Goal: Task Accomplishment & Management: Use online tool/utility

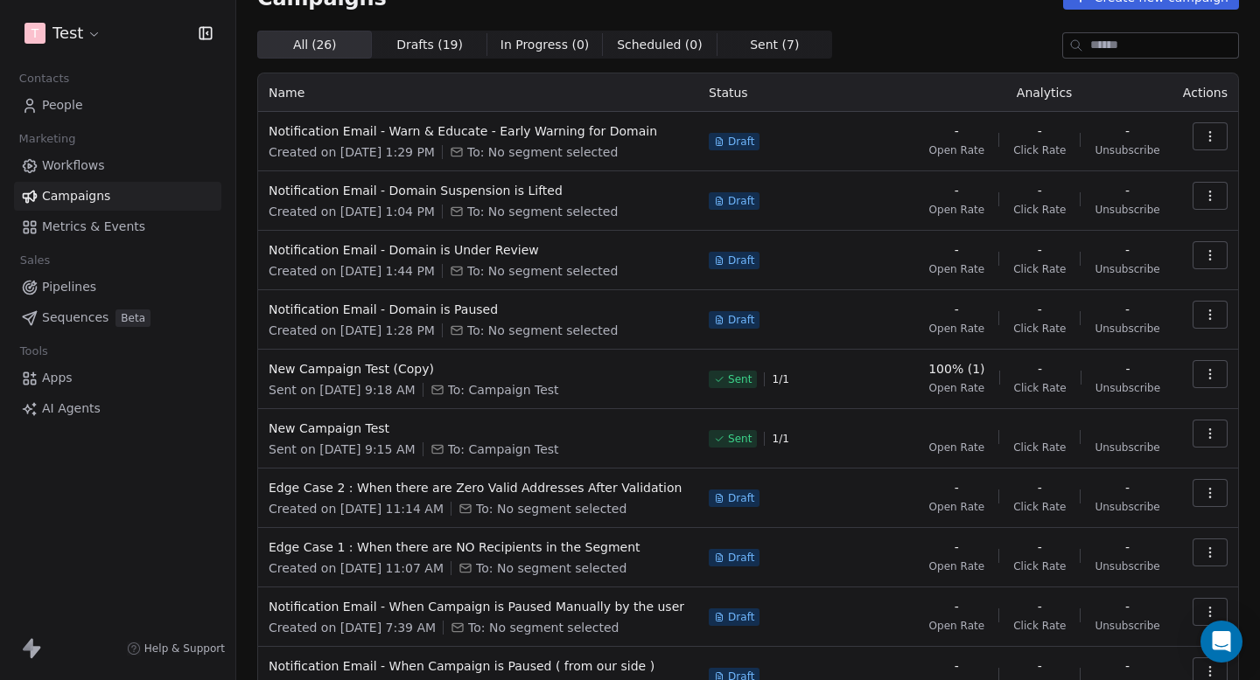
scroll to position [136, 0]
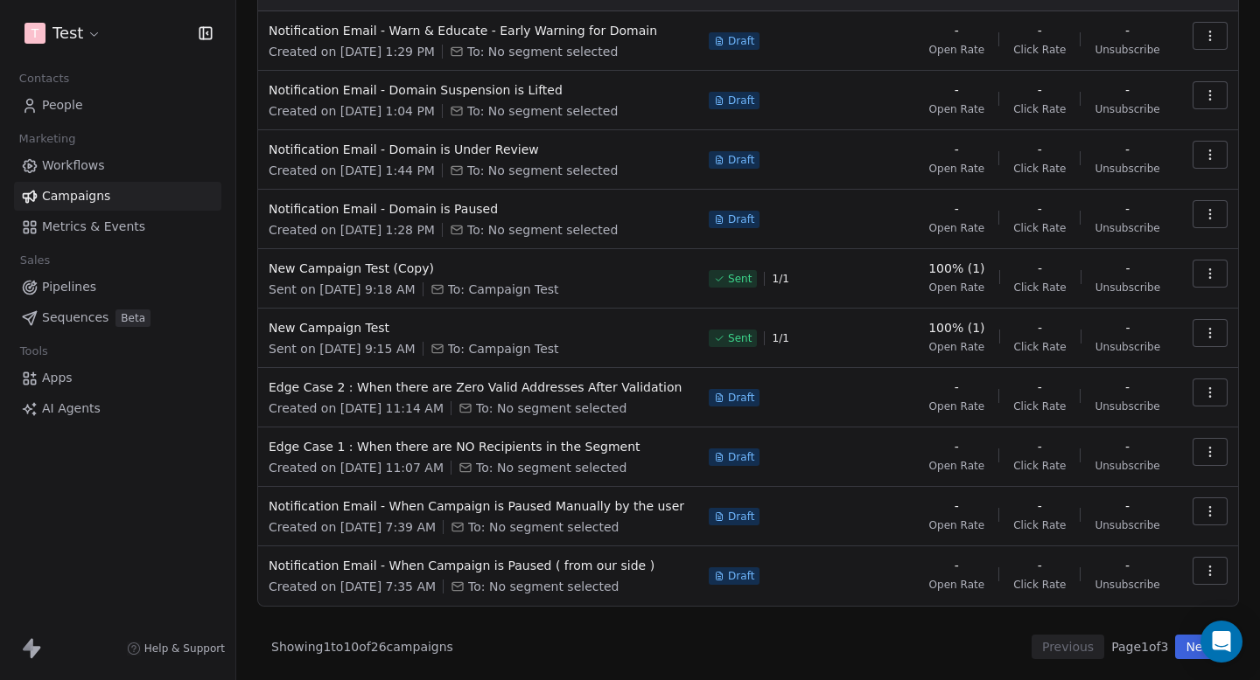
click at [1178, 644] on button "Next" at bounding box center [1200, 647] width 50 height 24
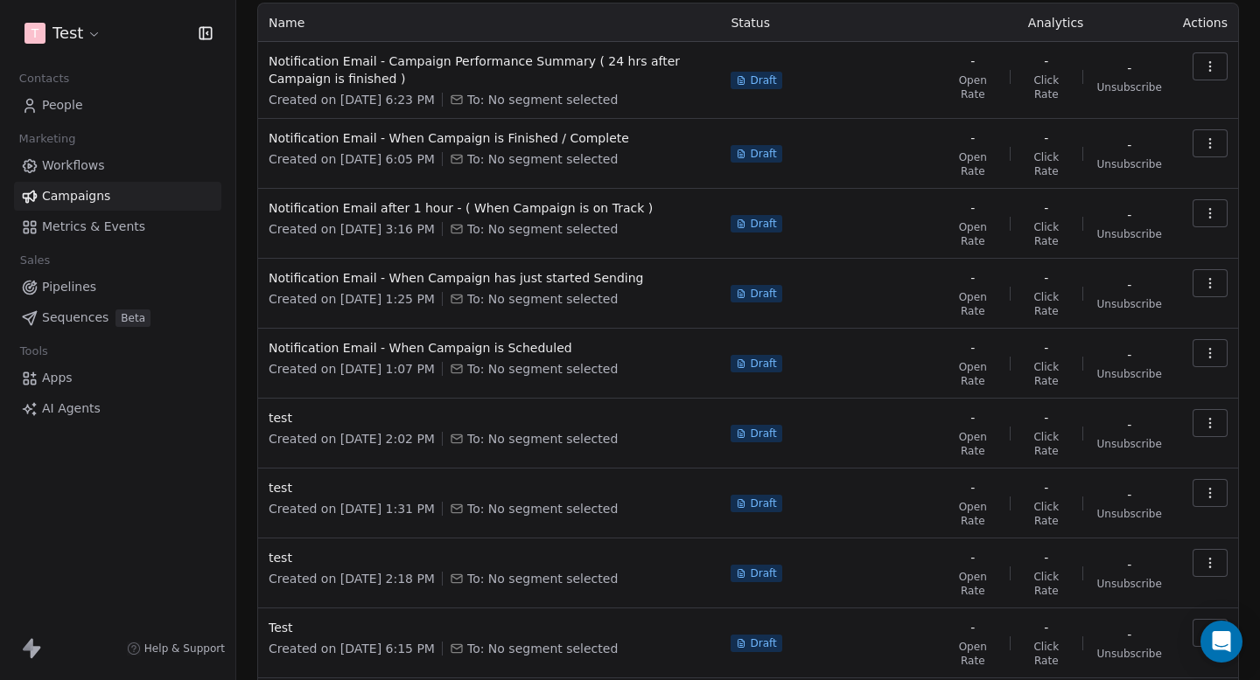
scroll to position [104, 0]
click at [508, 134] on span "Notification Email - When Campaign is Finished / Complete" at bounding box center [489, 139] width 441 height 17
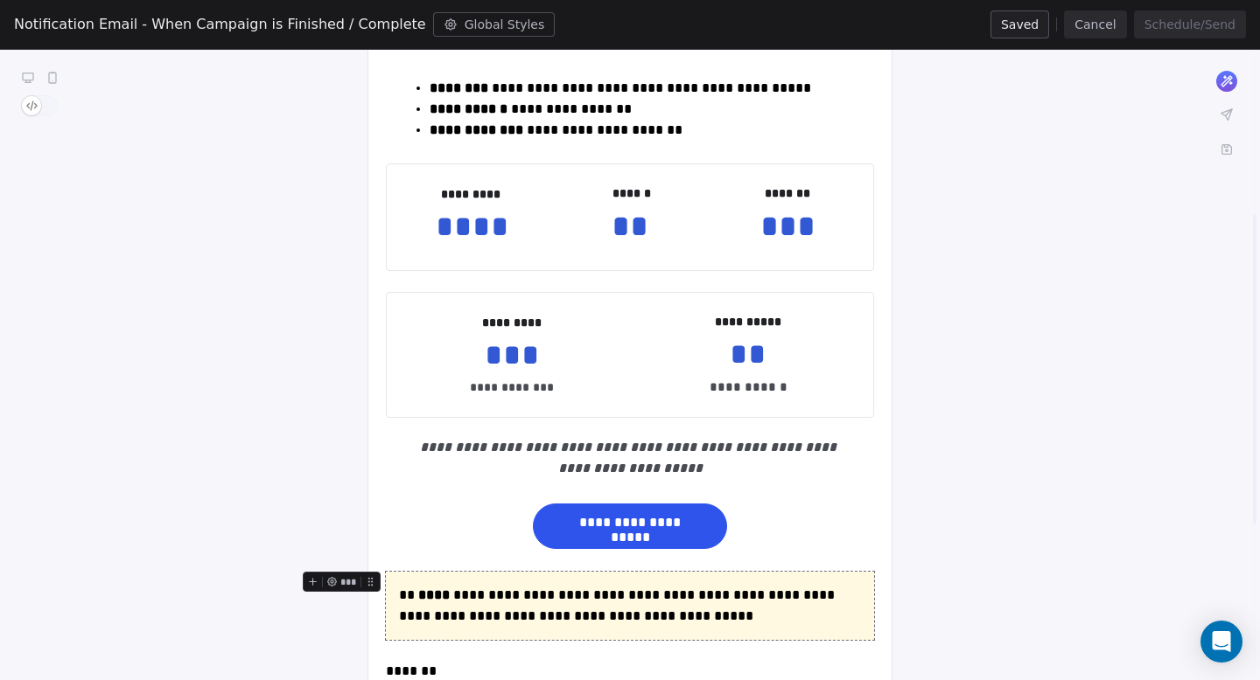
scroll to position [241, 0]
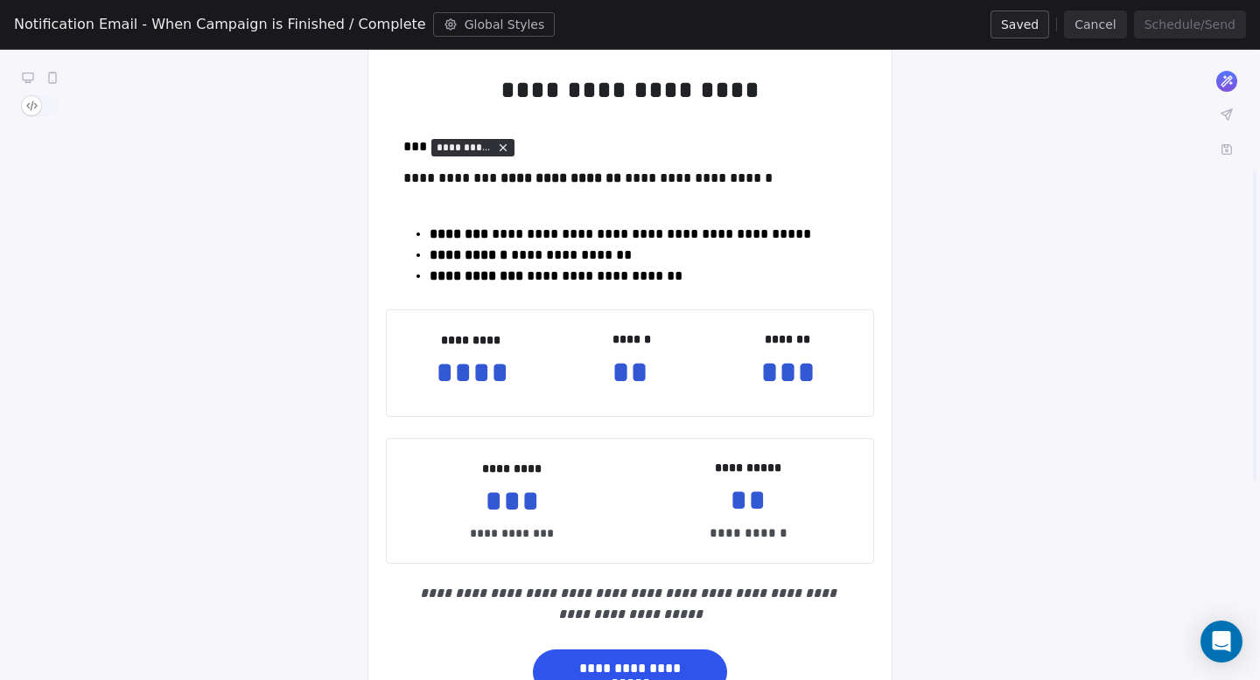
click at [1098, 28] on button "Cancel" at bounding box center [1095, 24] width 62 height 28
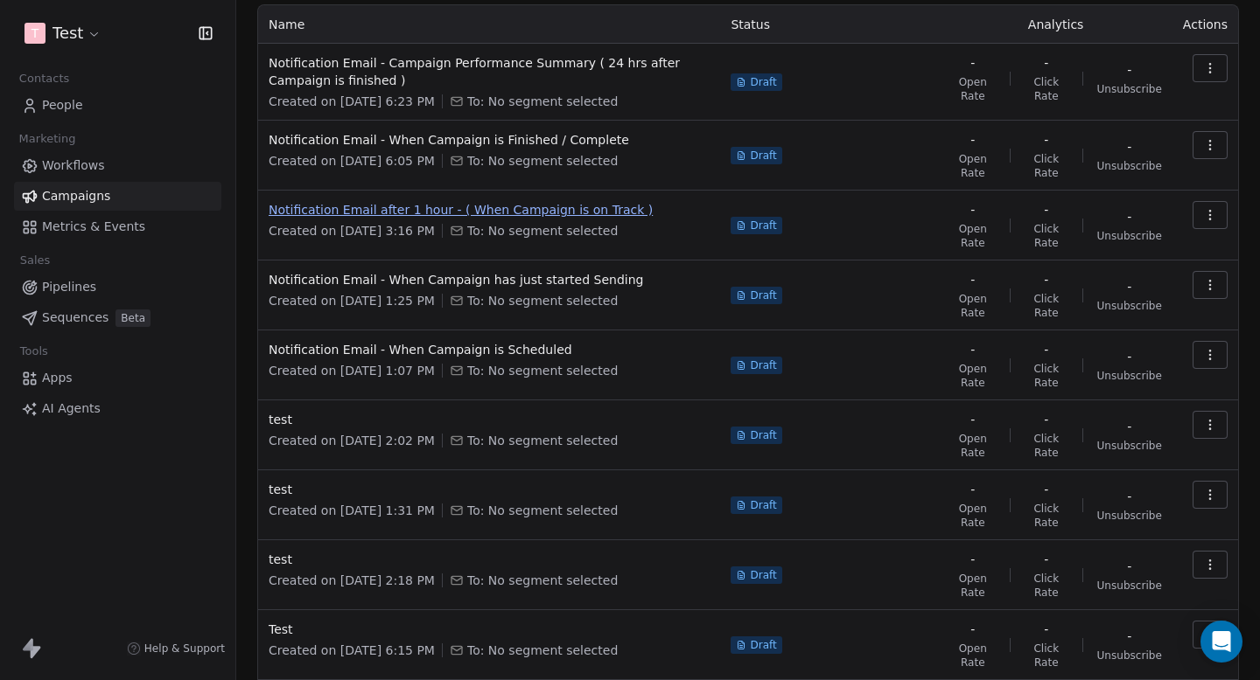
click at [530, 213] on span "Notification Email after 1 hour - ( When Campaign is on Track )" at bounding box center [489, 209] width 441 height 17
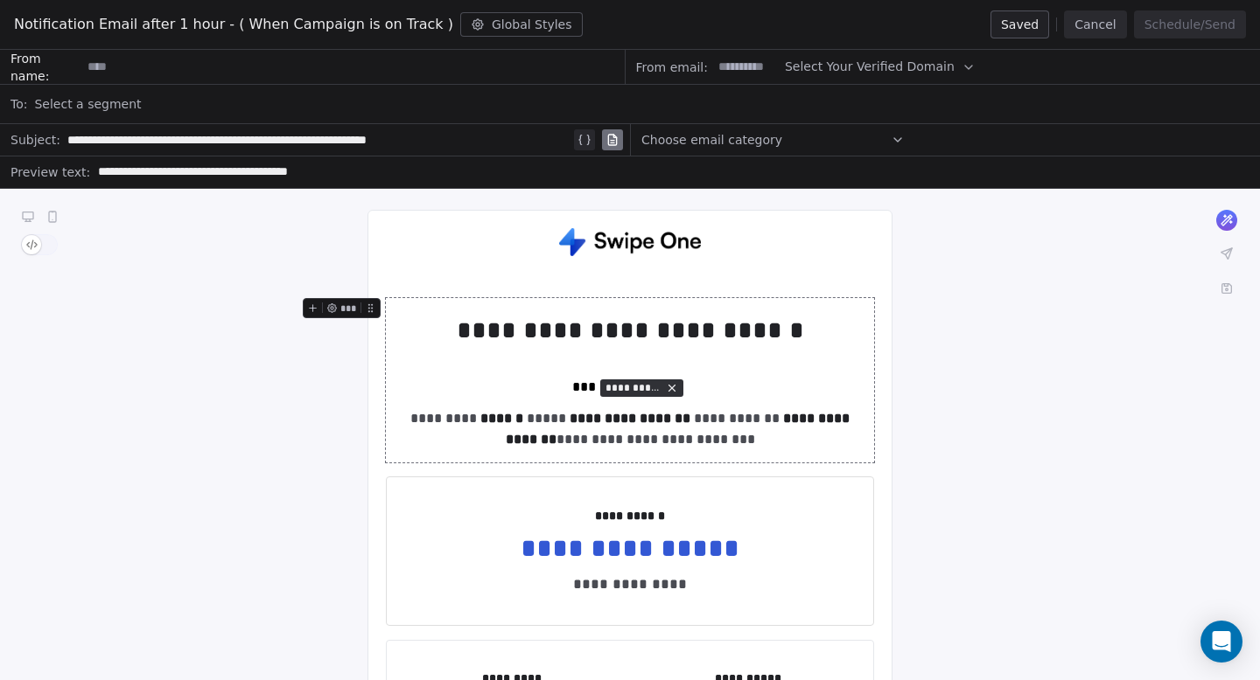
click at [1100, 14] on button "Cancel" at bounding box center [1095, 24] width 62 height 28
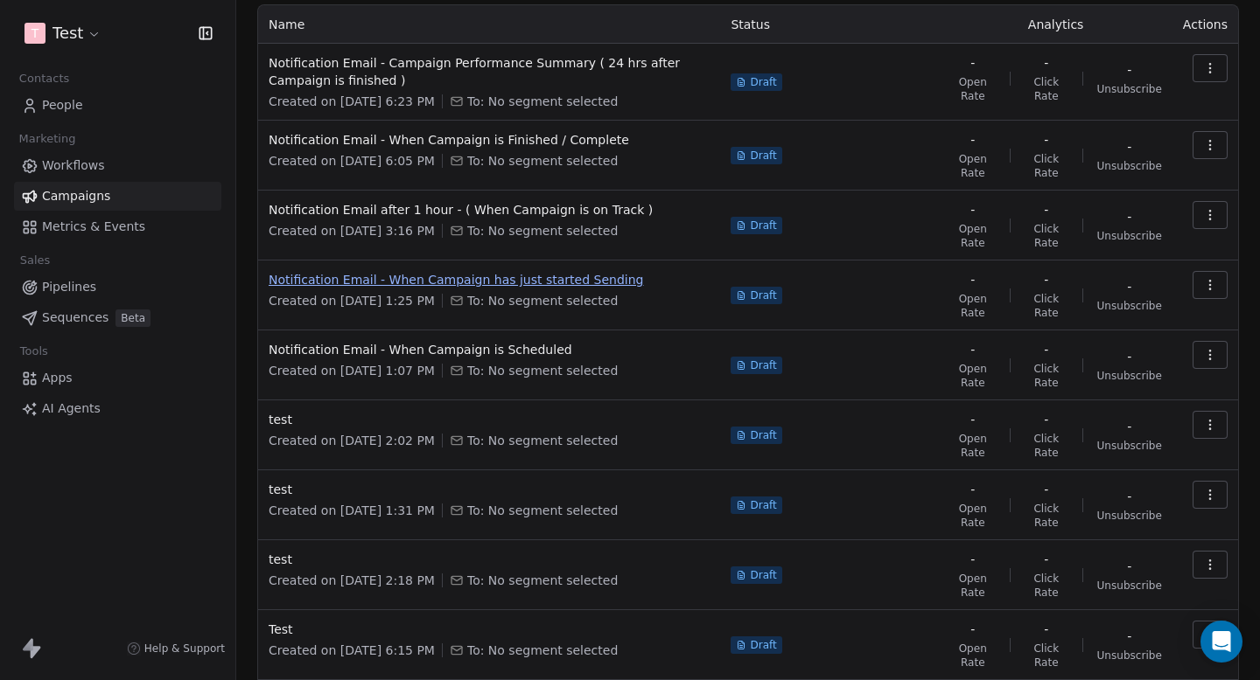
click at [482, 283] on span "Notification Email - When Campaign has just started Sending" at bounding box center [489, 279] width 441 height 17
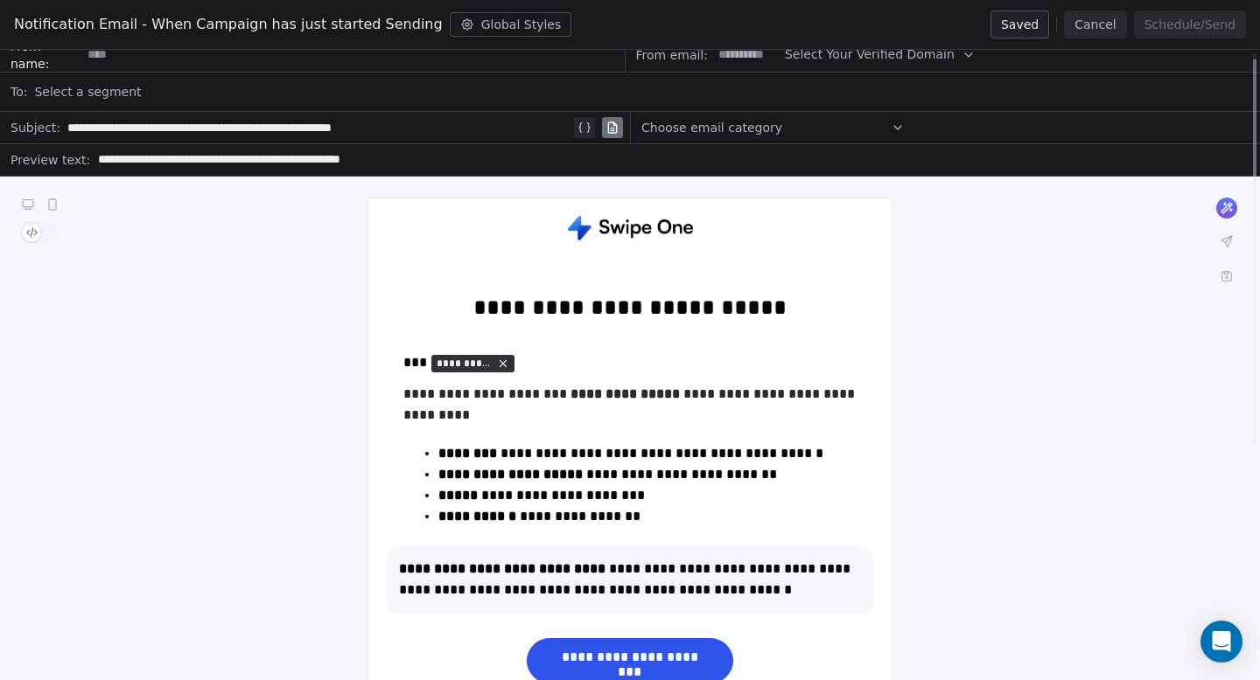
scroll to position [9, 0]
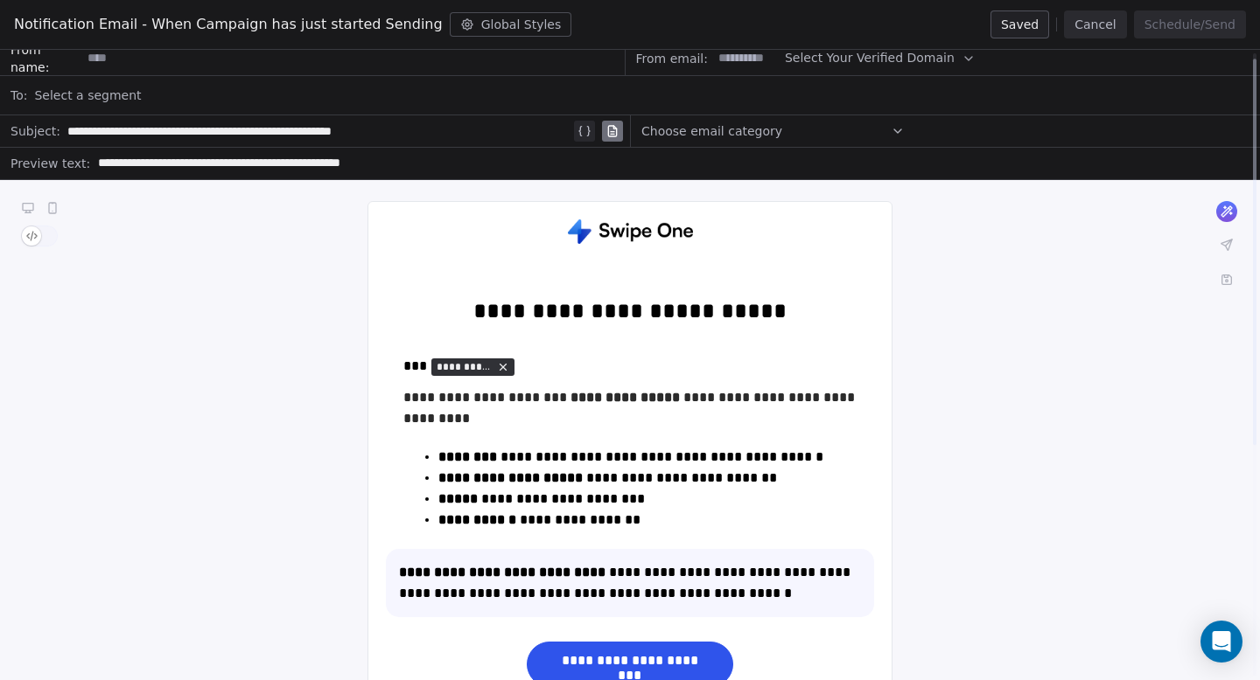
click at [1106, 27] on button "Cancel" at bounding box center [1095, 24] width 62 height 28
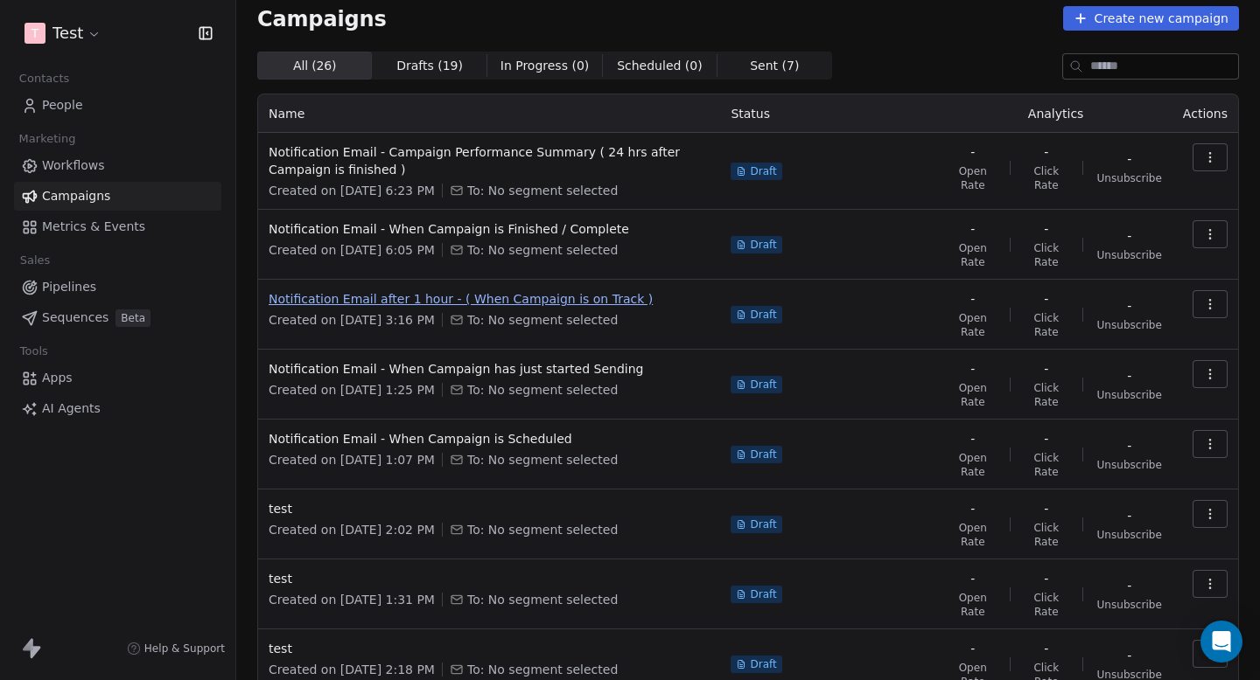
scroll to position [8, 0]
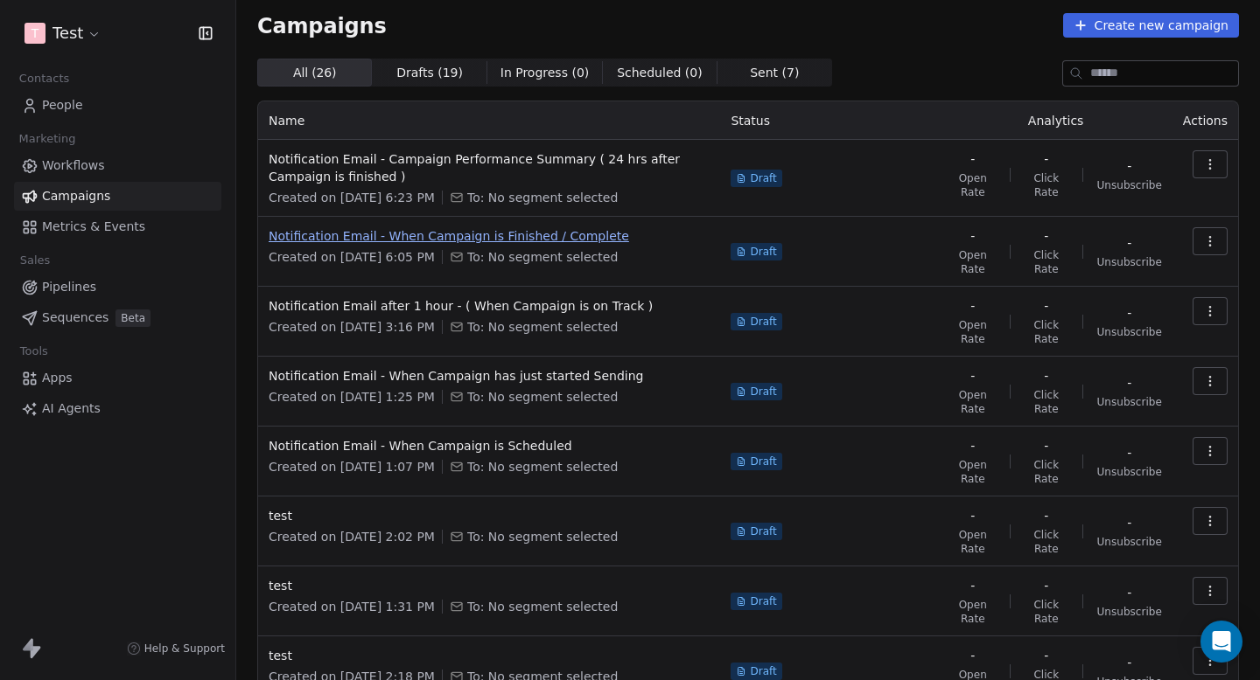
click at [479, 238] on span "Notification Email - When Campaign is Finished / Complete" at bounding box center [489, 235] width 441 height 17
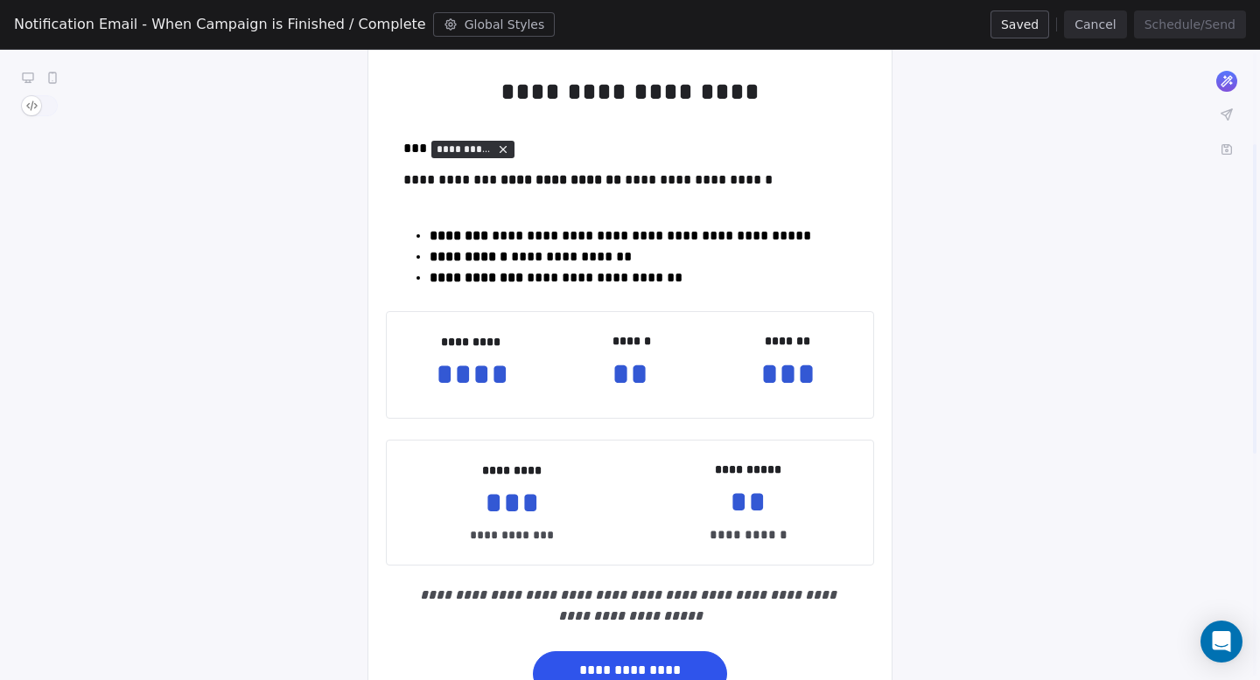
scroll to position [185, 0]
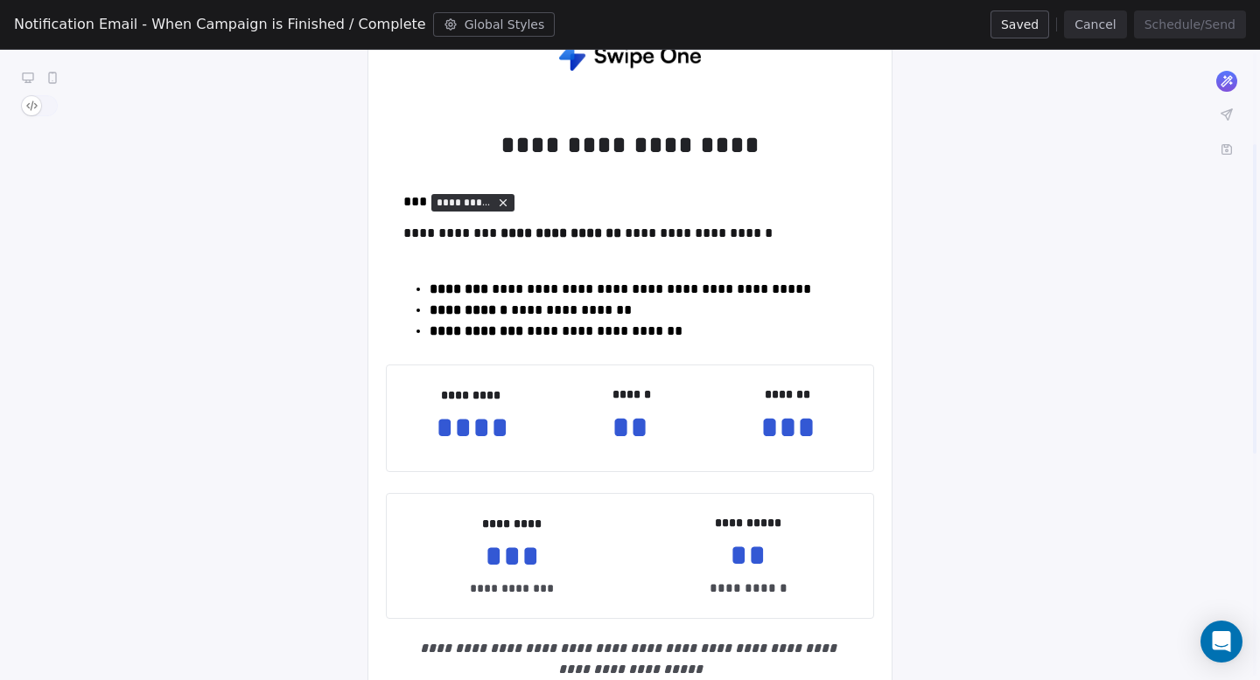
click at [1089, 14] on button "Cancel" at bounding box center [1095, 24] width 62 height 28
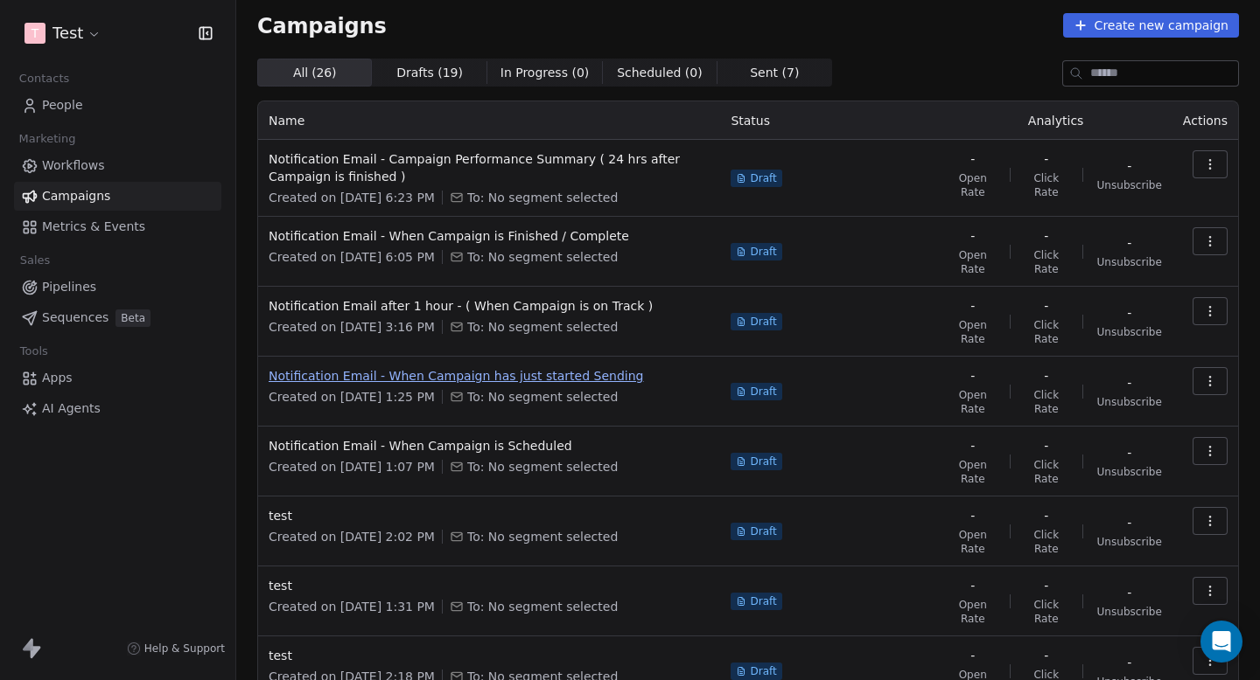
click at [499, 378] on span "Notification Email - When Campaign has just started Sending" at bounding box center [489, 375] width 441 height 17
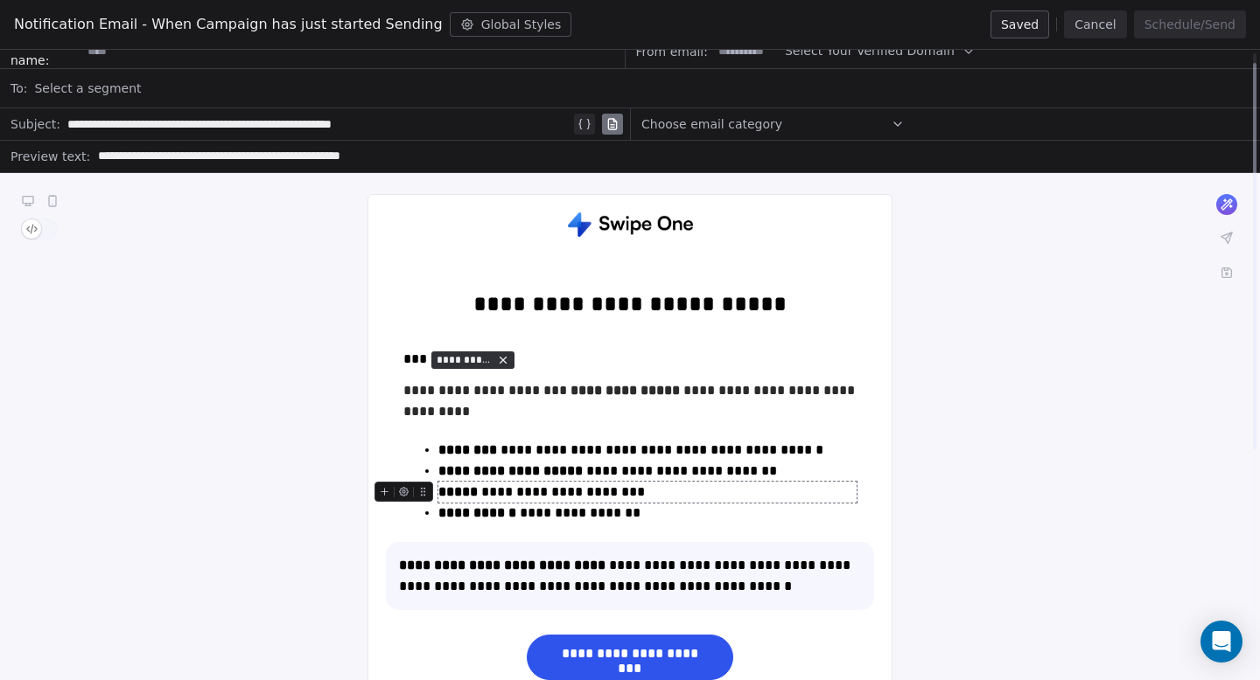
scroll to position [4, 0]
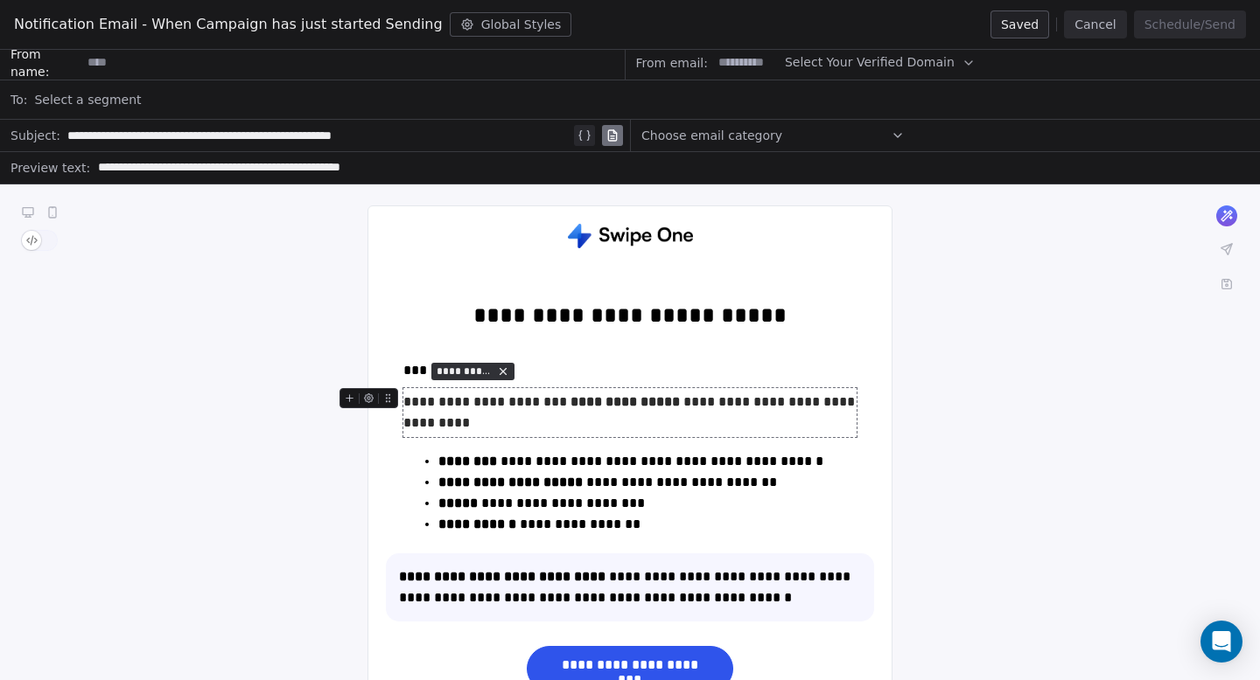
click at [1095, 37] on button "Cancel" at bounding box center [1095, 24] width 62 height 28
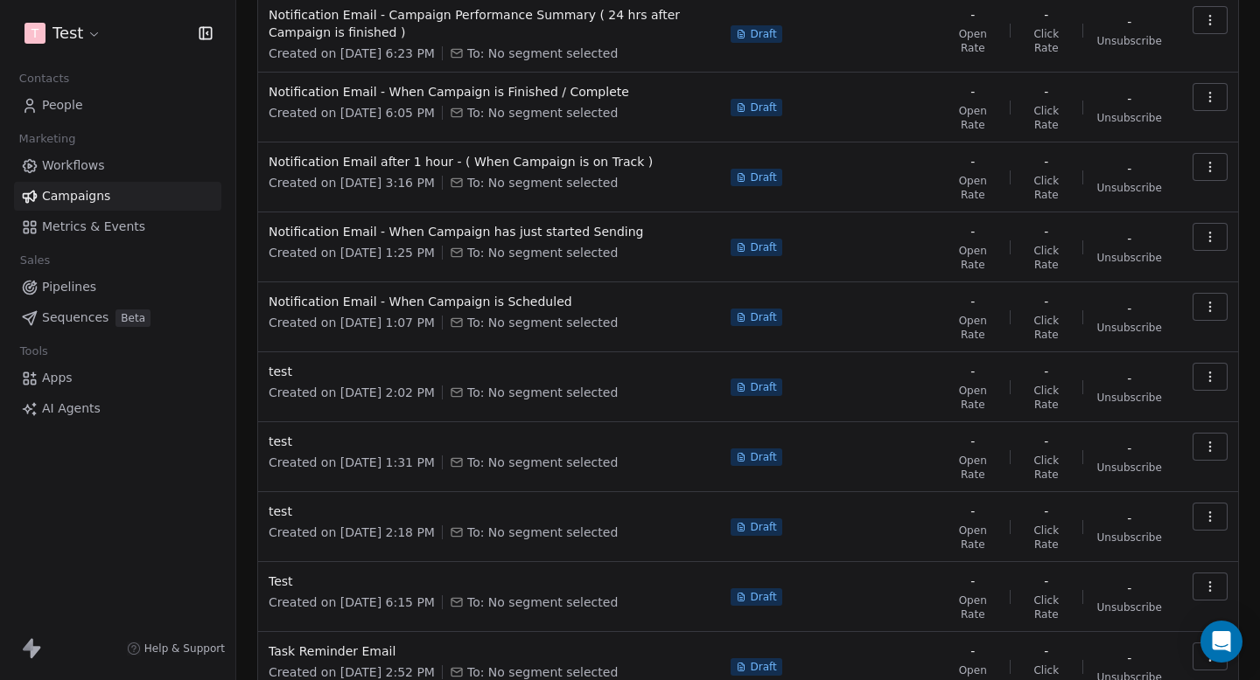
scroll to position [248, 0]
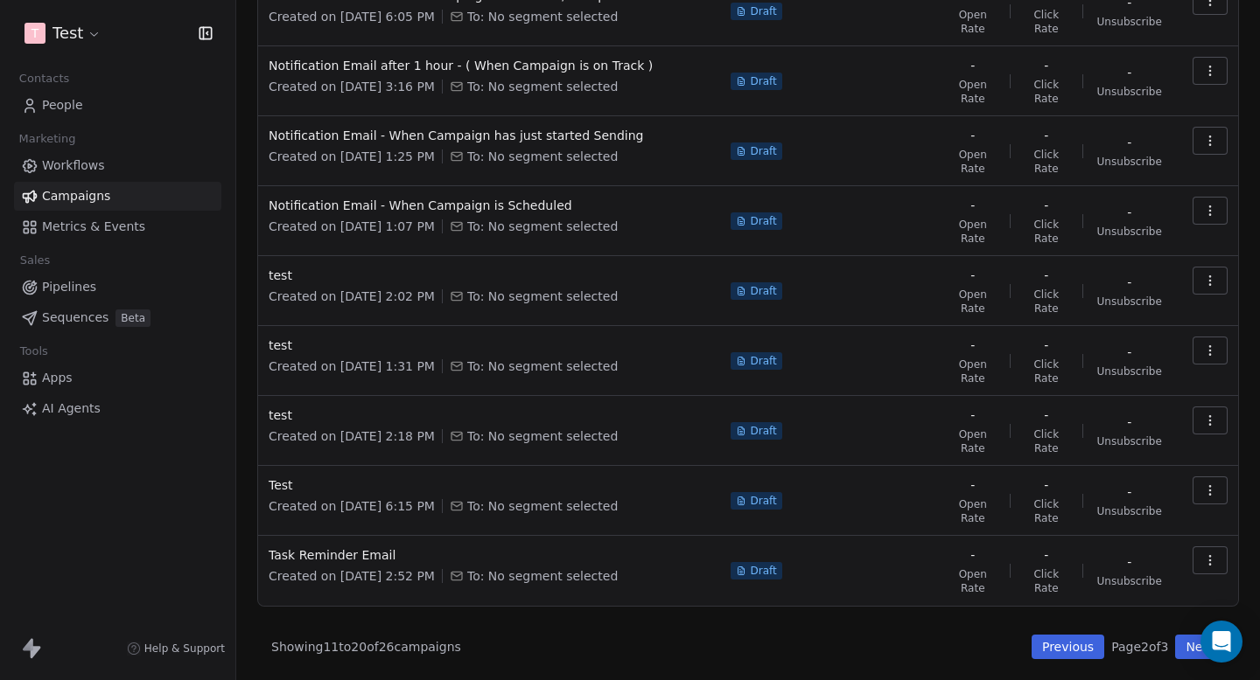
click at [1069, 642] on button "Previous" at bounding box center [1067, 647] width 73 height 24
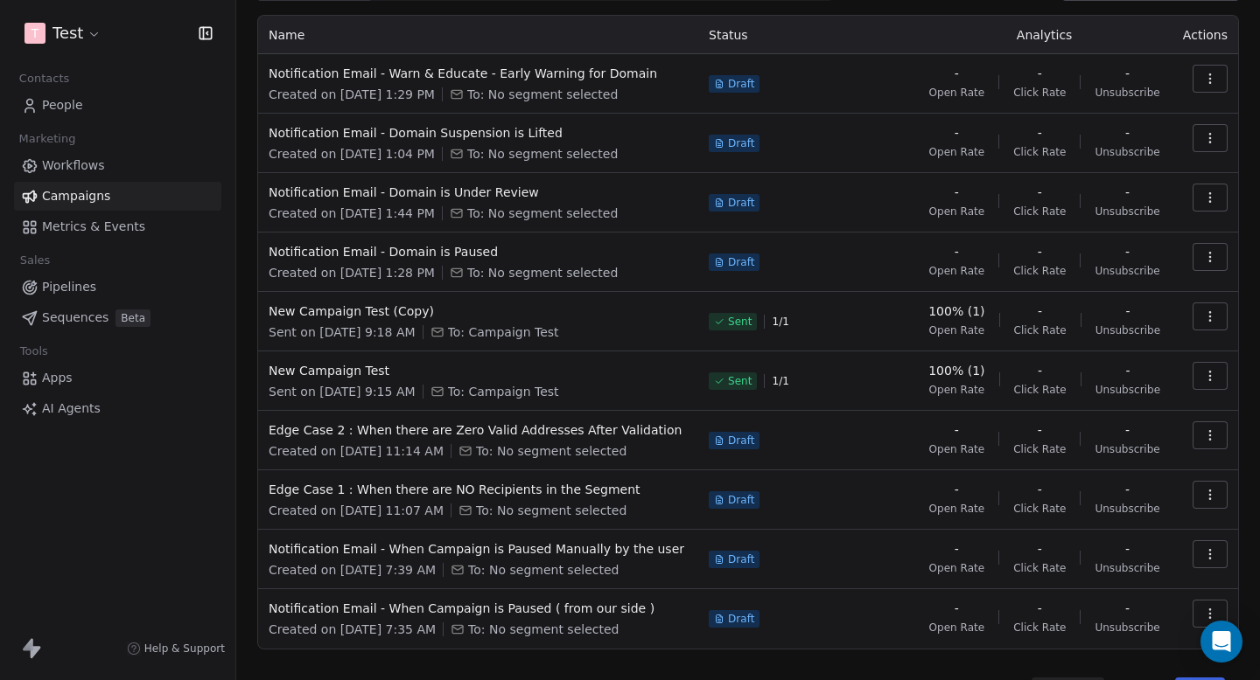
scroll to position [136, 0]
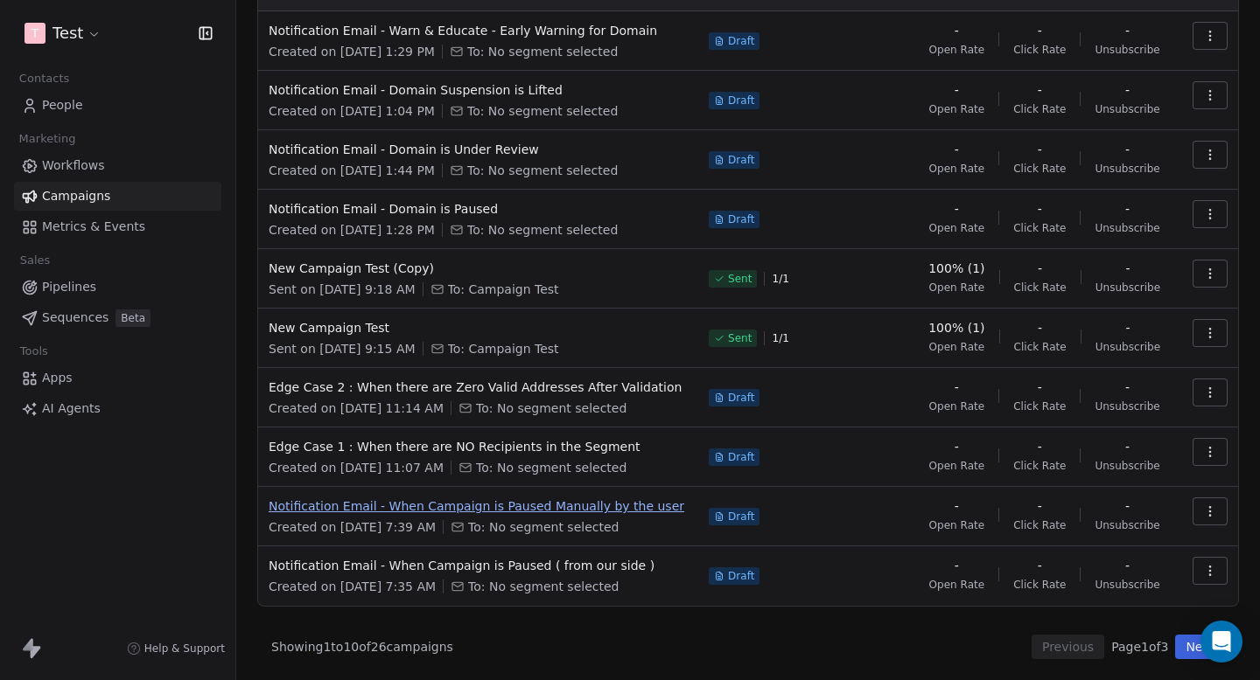
click at [570, 506] on span "Notification Email - When Campaign is Paused Manually by the user" at bounding box center [478, 506] width 419 height 17
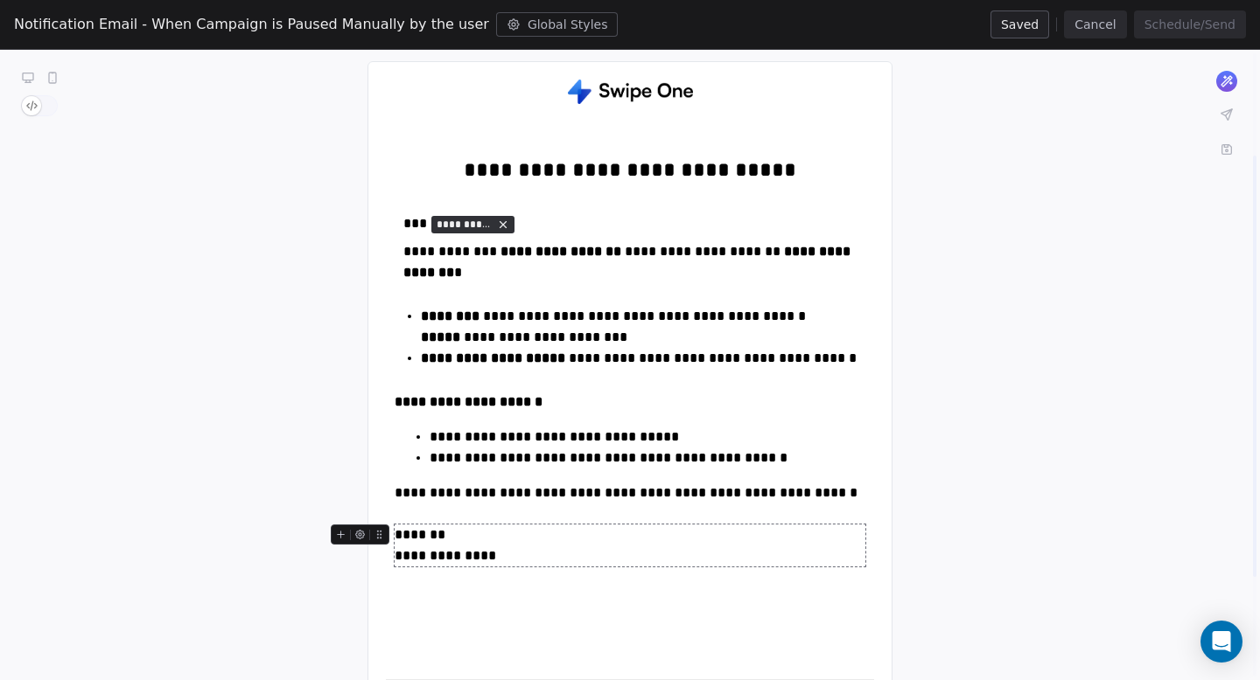
scroll to position [148, 0]
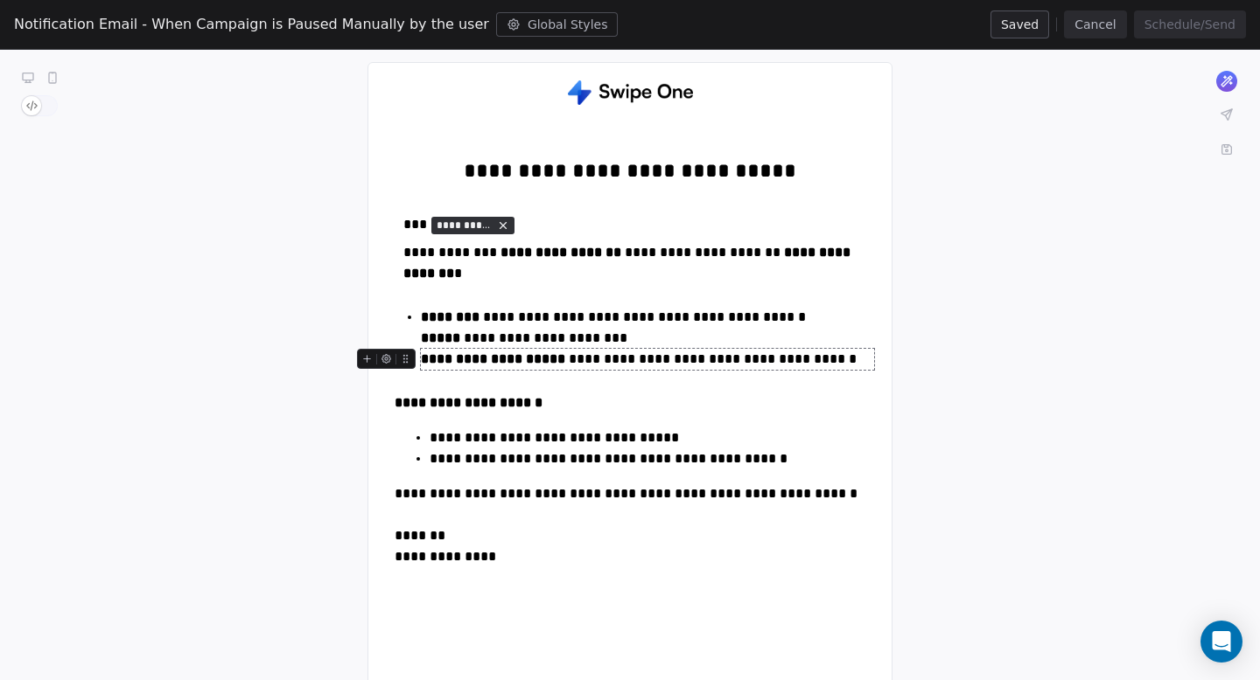
click at [1103, 20] on button "Cancel" at bounding box center [1095, 24] width 62 height 28
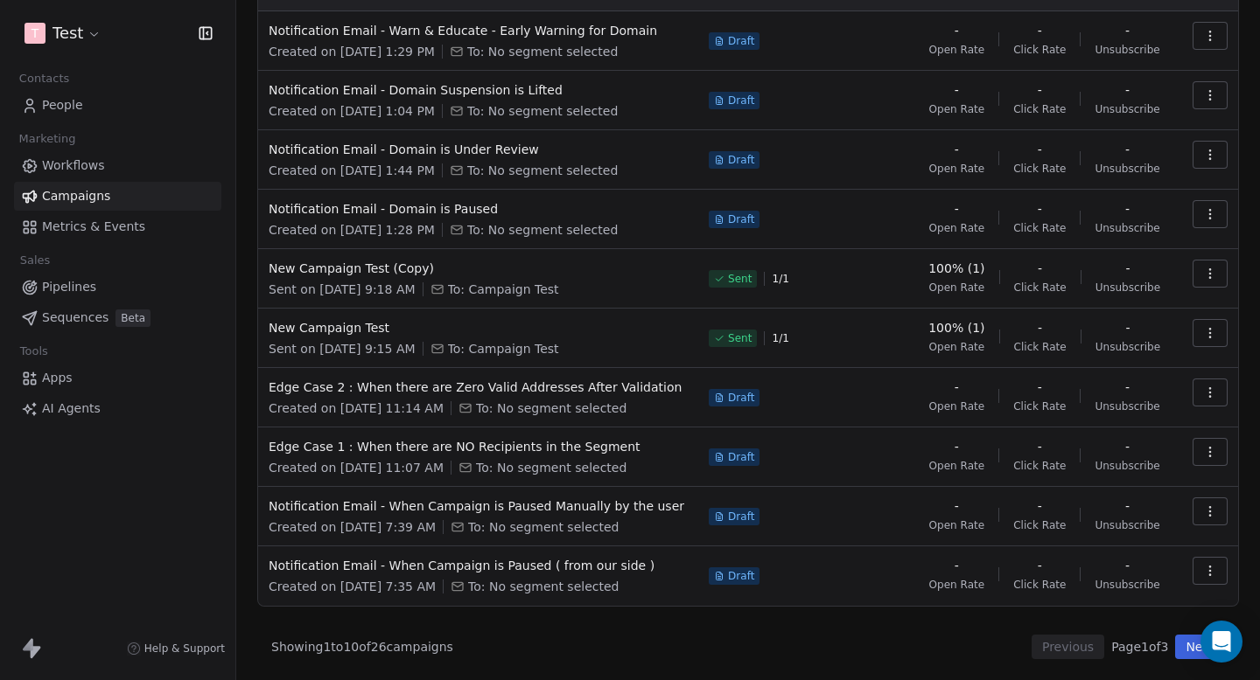
scroll to position [0, 0]
